Goal: Task Accomplishment & Management: Manage account settings

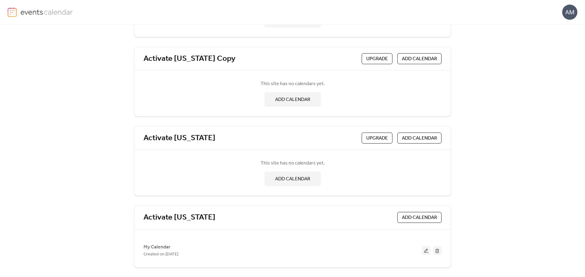
scroll to position [92, 0]
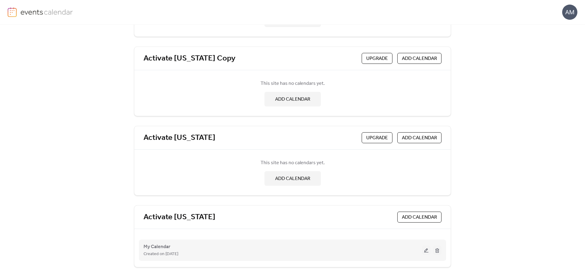
click at [422, 249] on button at bounding box center [426, 250] width 9 height 9
click at [421, 249] on div "AM My Calendars CREATE NEW SITE Activate [US_STATE] Copy Upgrade ADD CALENDAR T…" at bounding box center [292, 138] width 585 height 277
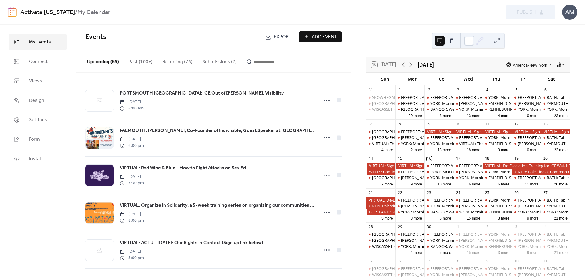
click at [219, 62] on button "Submissions (2)" at bounding box center [219, 60] width 44 height 23
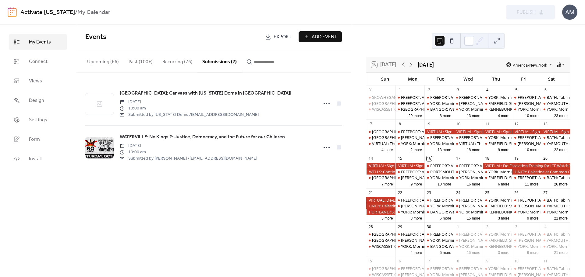
click at [266, 65] on input "button" at bounding box center [272, 61] width 37 height 7
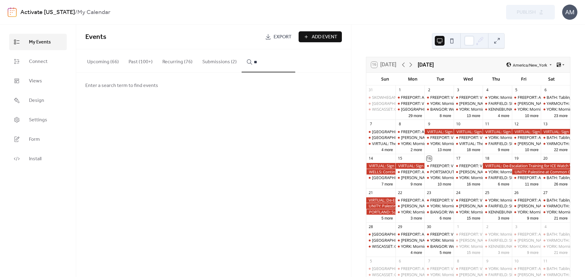
type input "*"
type input "********"
